Goal: Task Accomplishment & Management: Manage account settings

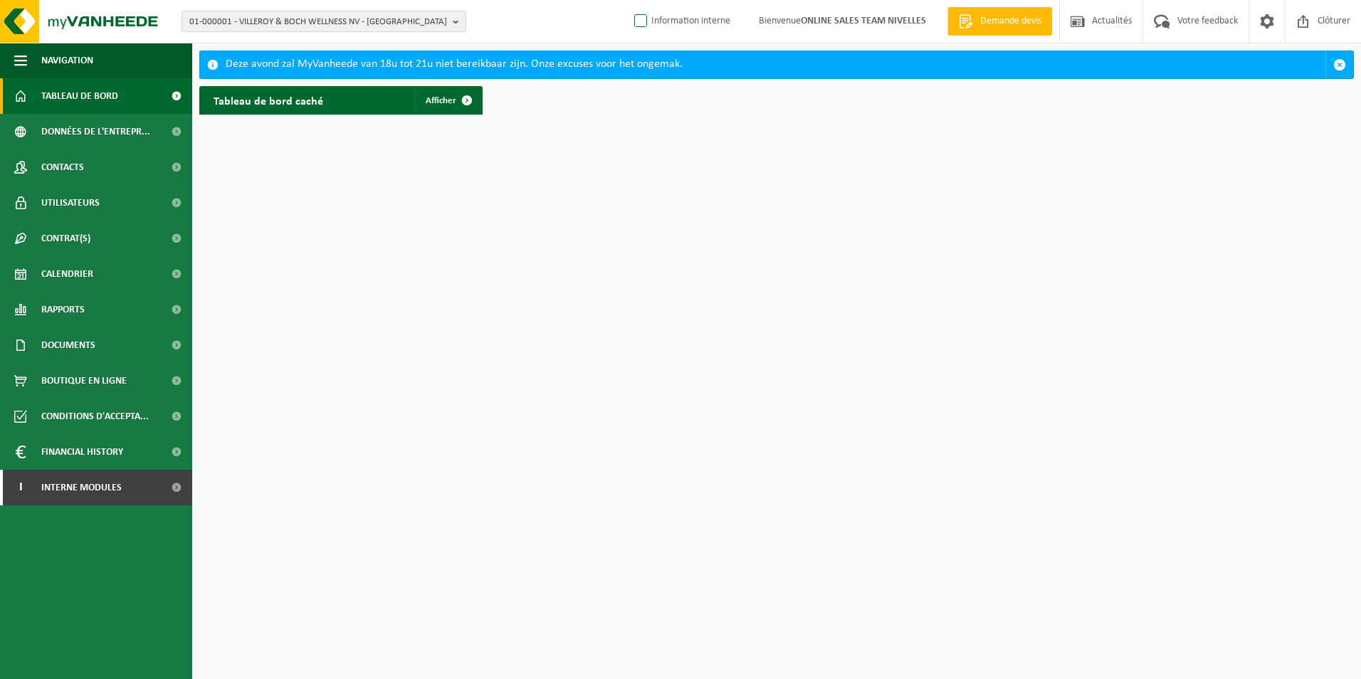
click at [639, 21] on label "Information interne" at bounding box center [680, 21] width 99 height 21
click at [629, 0] on input "Information interne" at bounding box center [629, -1] width 1 height 1
checkbox input "true"
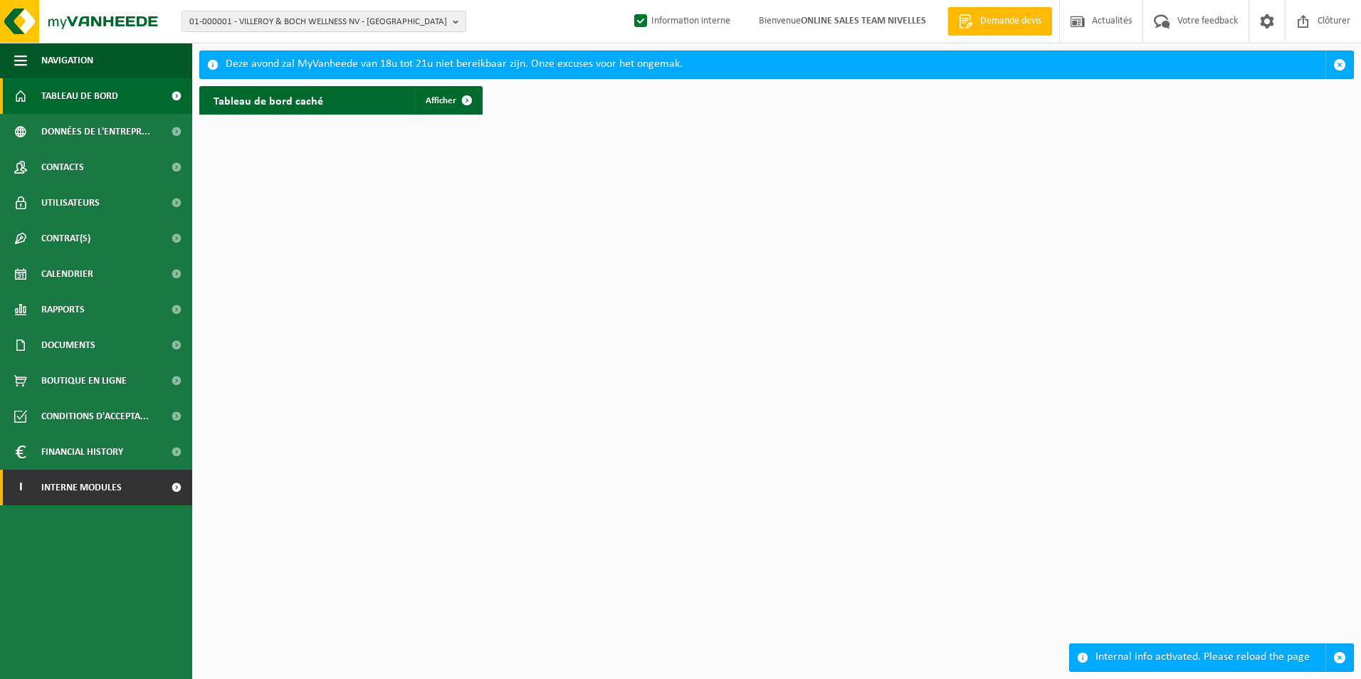
click at [105, 492] on span "Interne modules" at bounding box center [81, 488] width 80 height 36
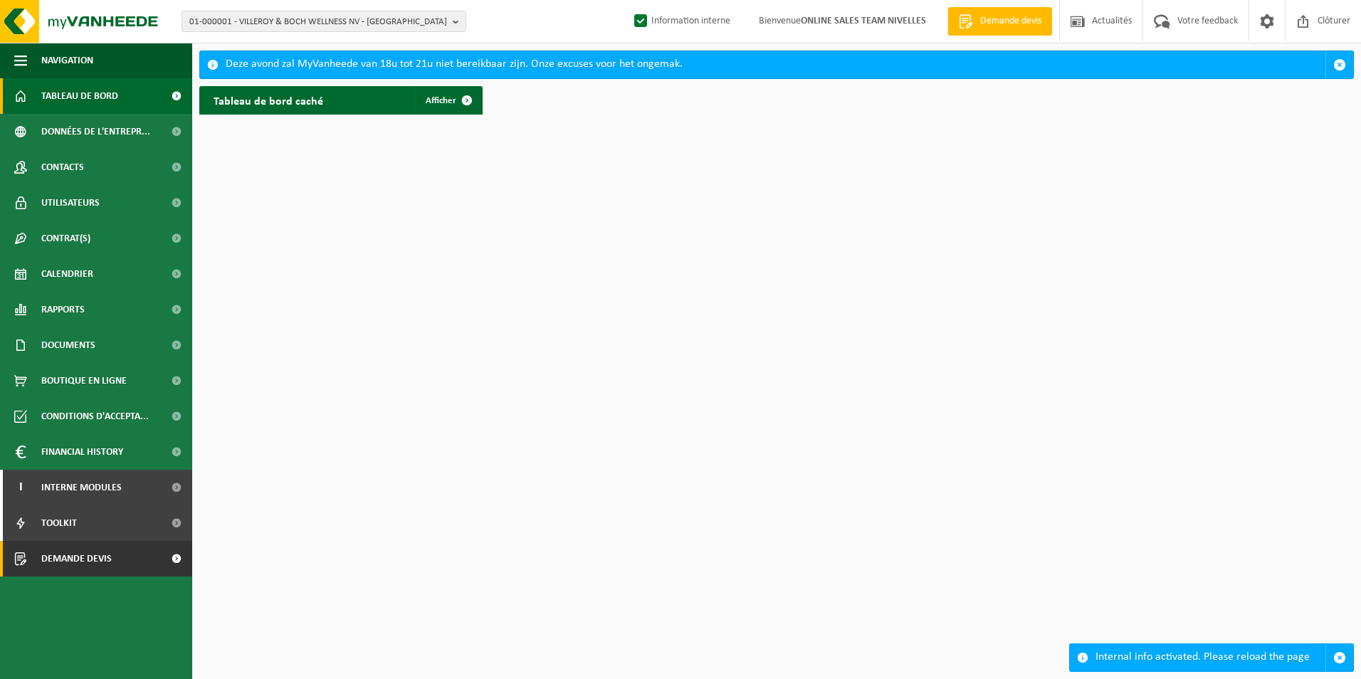
click at [100, 565] on span "Demande devis" at bounding box center [76, 559] width 70 height 36
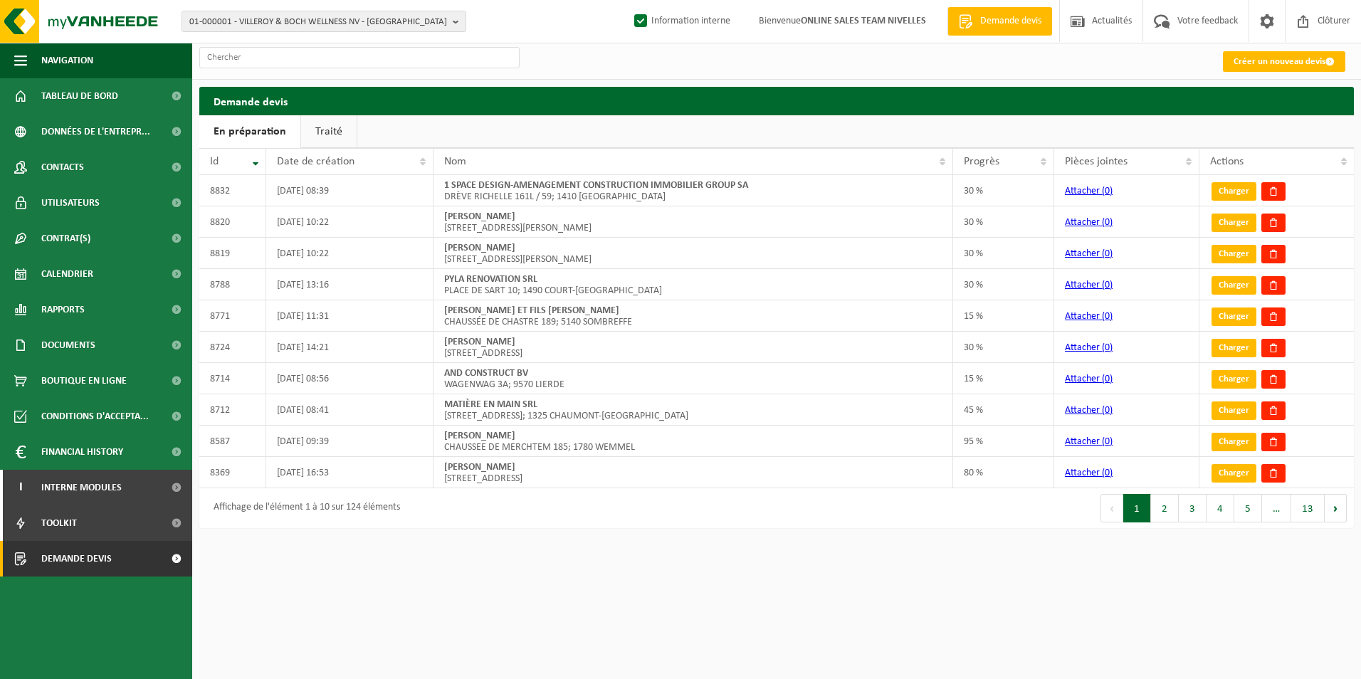
click at [315, 137] on link "Traité" at bounding box center [329, 131] width 56 height 33
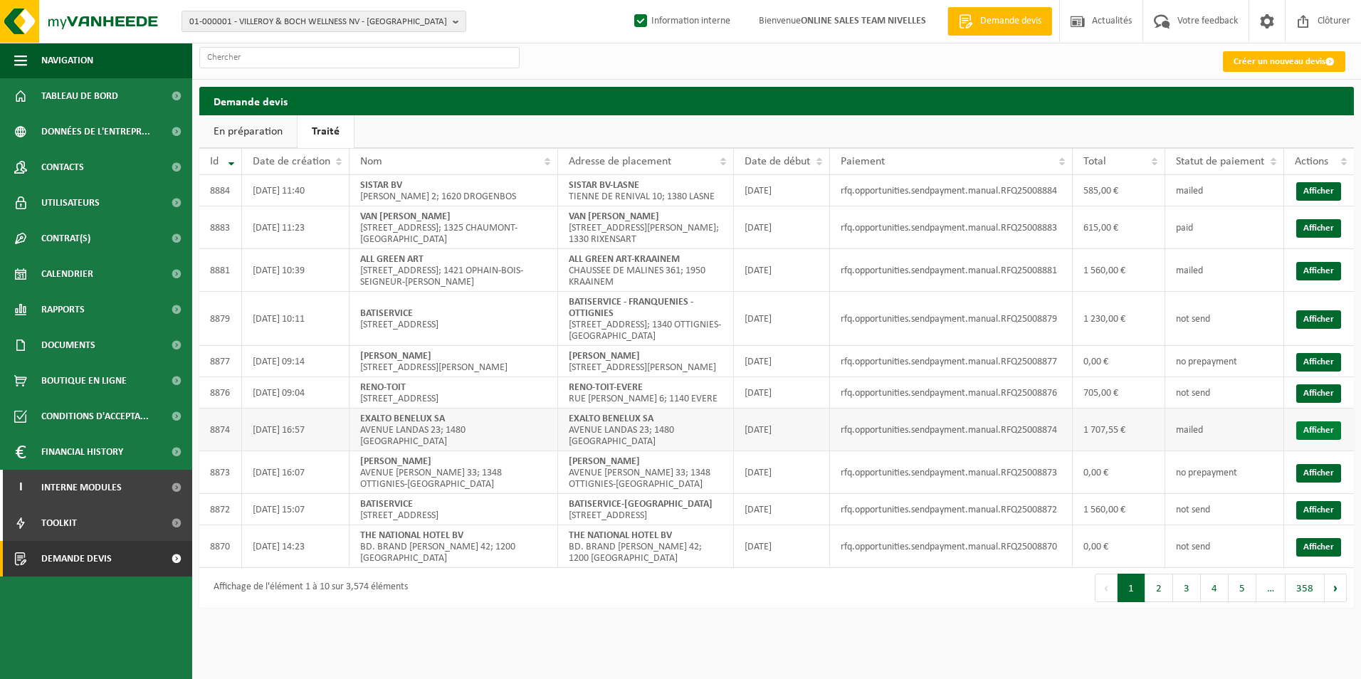
click at [1329, 440] on link "Afficher" at bounding box center [1318, 430] width 45 height 19
